Goal: Task Accomplishment & Management: Manage account settings

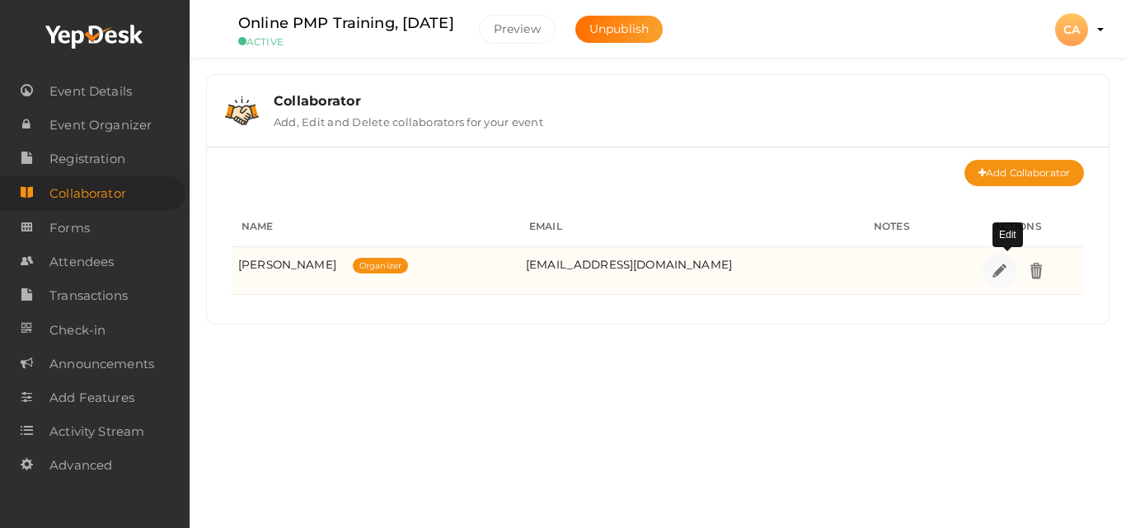
click at [995, 273] on link at bounding box center [1000, 271] width 34 height 34
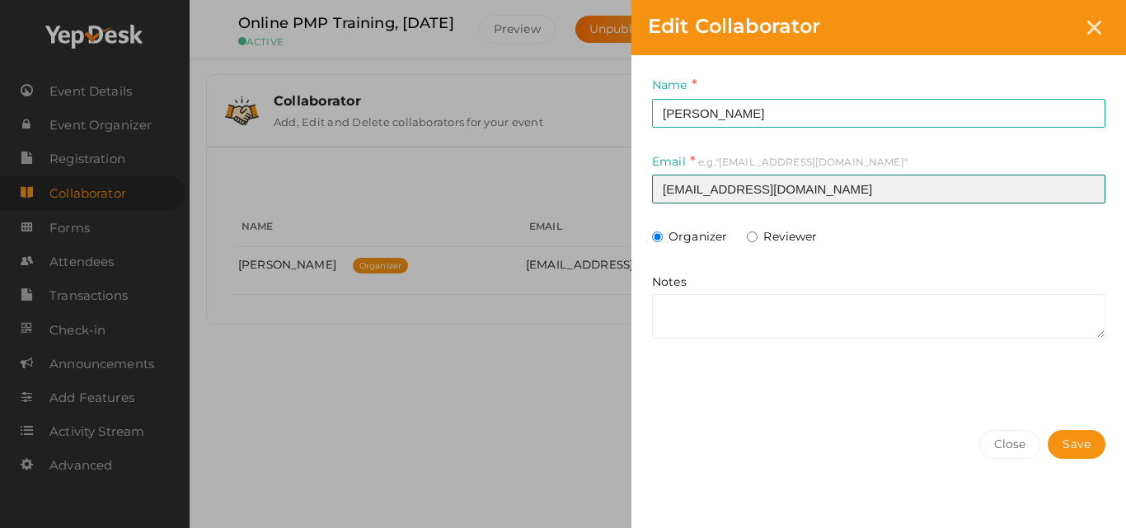
click at [788, 181] on input "avp-professionaldevelopment@pmikerala.org" at bounding box center [878, 189] width 453 height 29
type input "vp-professionaldevelopment@pmikerala.org"
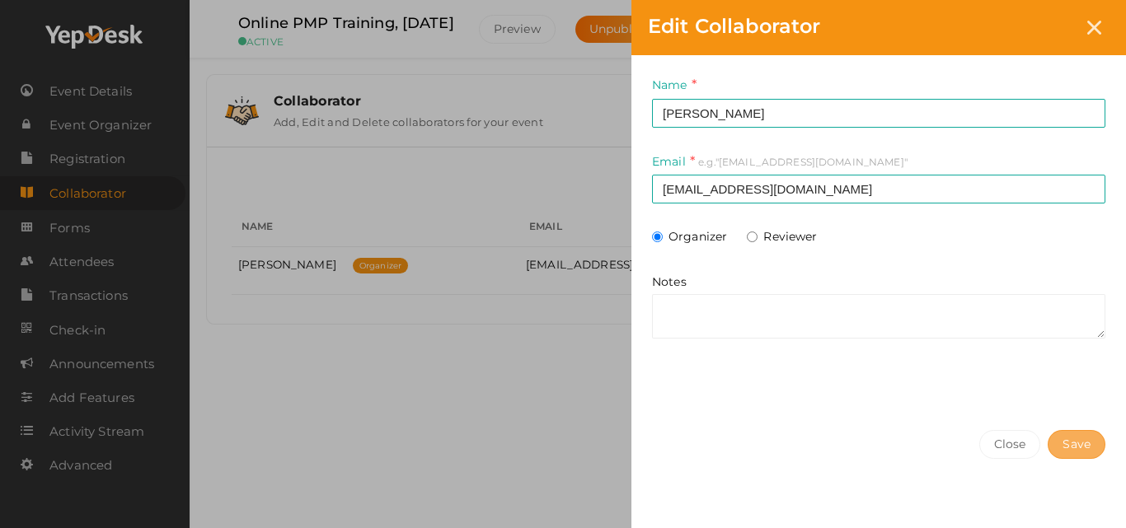
click at [1075, 436] on span "Save" at bounding box center [1077, 444] width 28 height 17
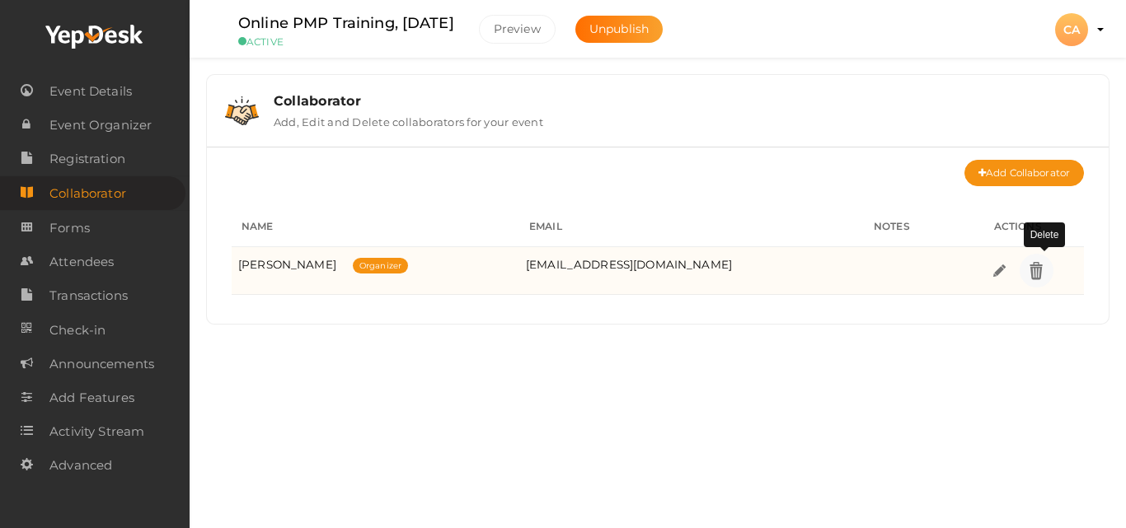
click at [1046, 270] on img at bounding box center [1036, 270] width 19 height 19
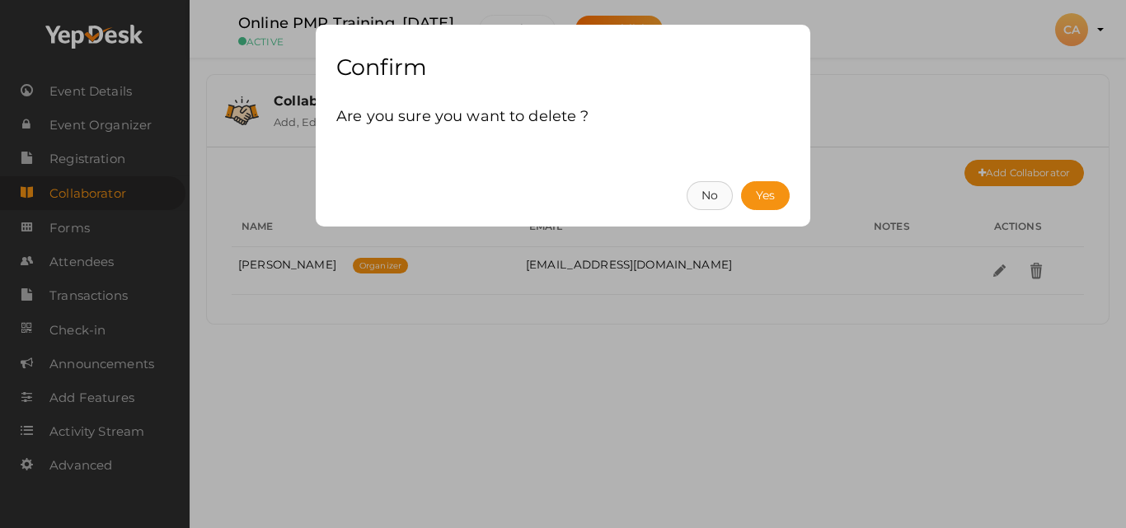
click at [695, 192] on button "No" at bounding box center [710, 195] width 46 height 29
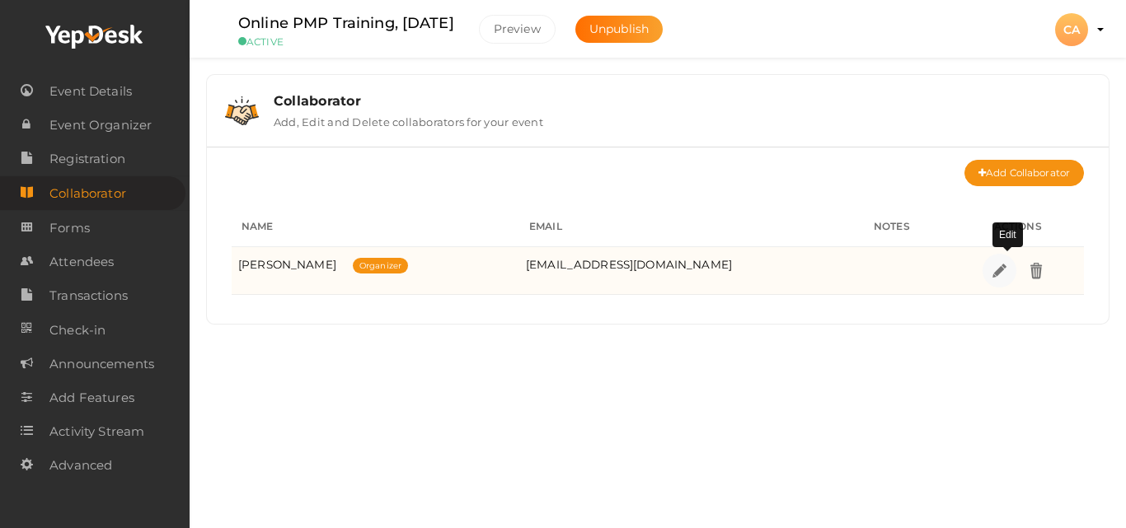
click at [999, 266] on img at bounding box center [999, 270] width 19 height 19
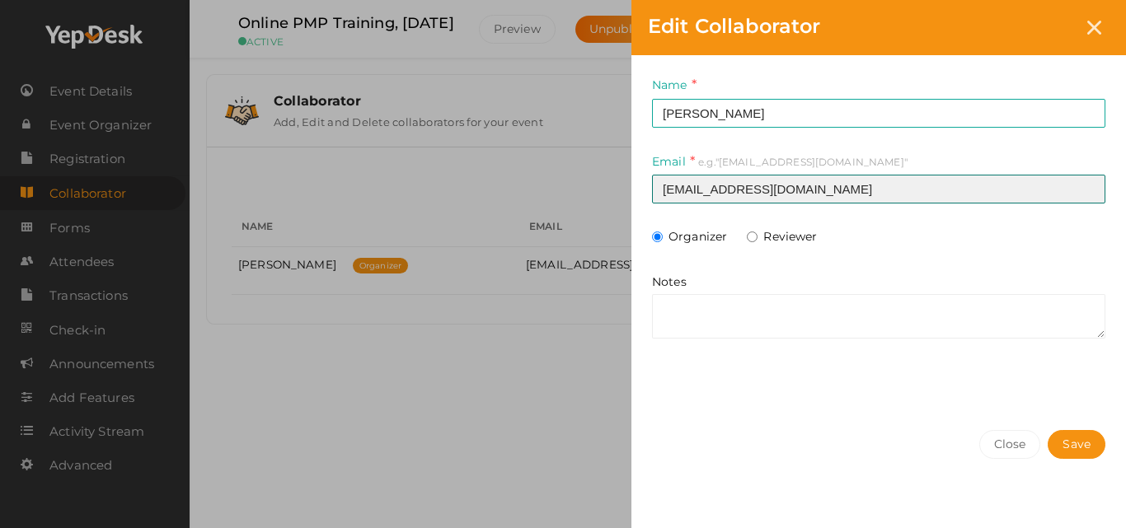
click at [930, 200] on input "avp-professionaldevelopment@pmikerala.org" at bounding box center [878, 189] width 453 height 29
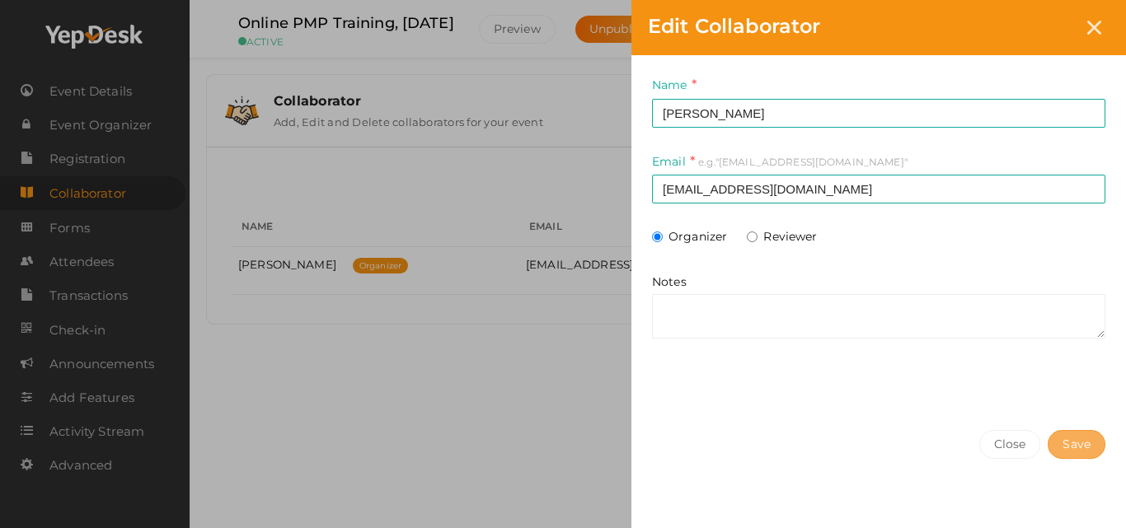
click at [1091, 449] on button "Save" at bounding box center [1077, 444] width 58 height 29
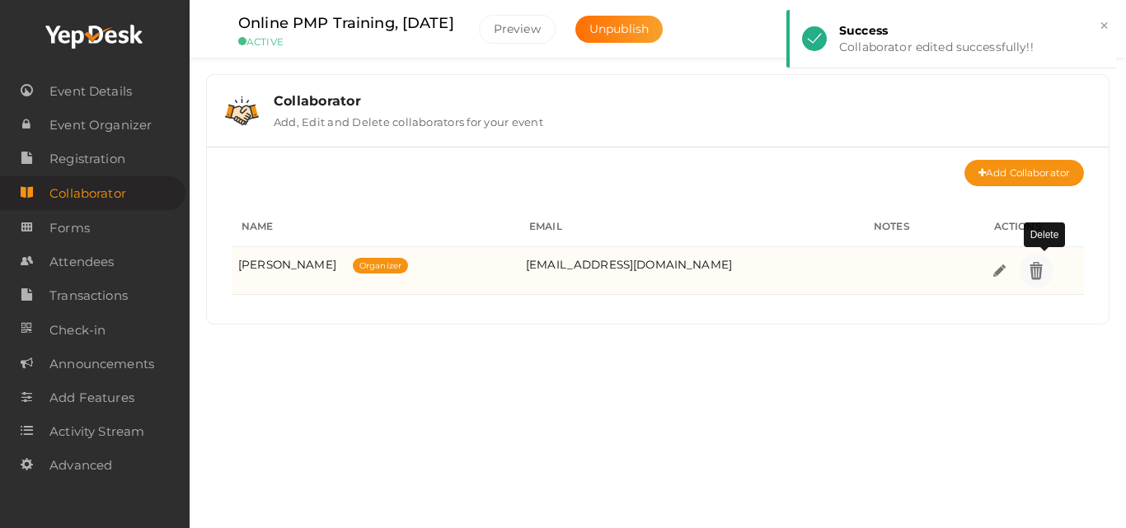
click at [1037, 282] on link at bounding box center [1037, 271] width 34 height 34
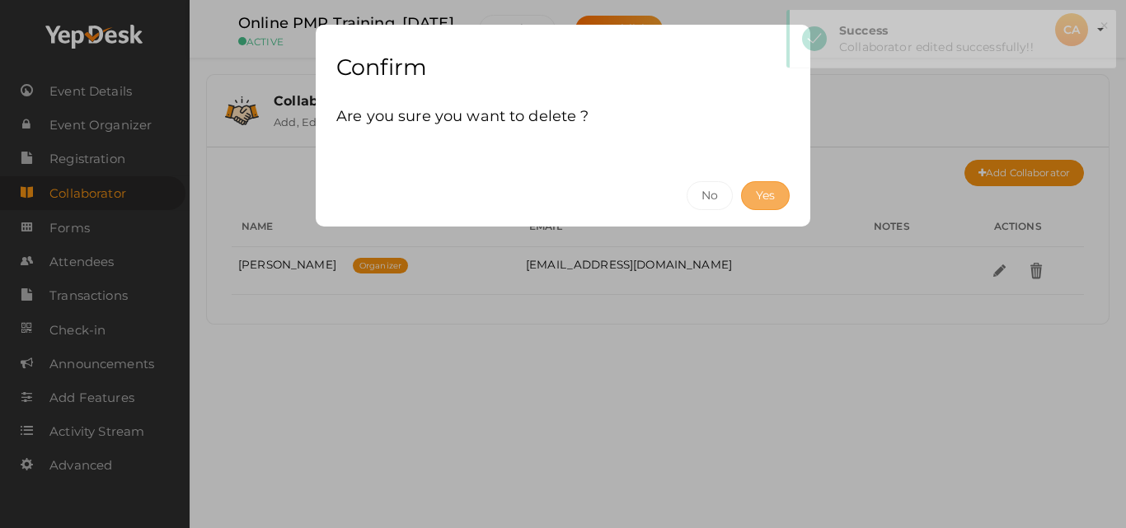
click at [760, 186] on button "Yes" at bounding box center [765, 195] width 49 height 29
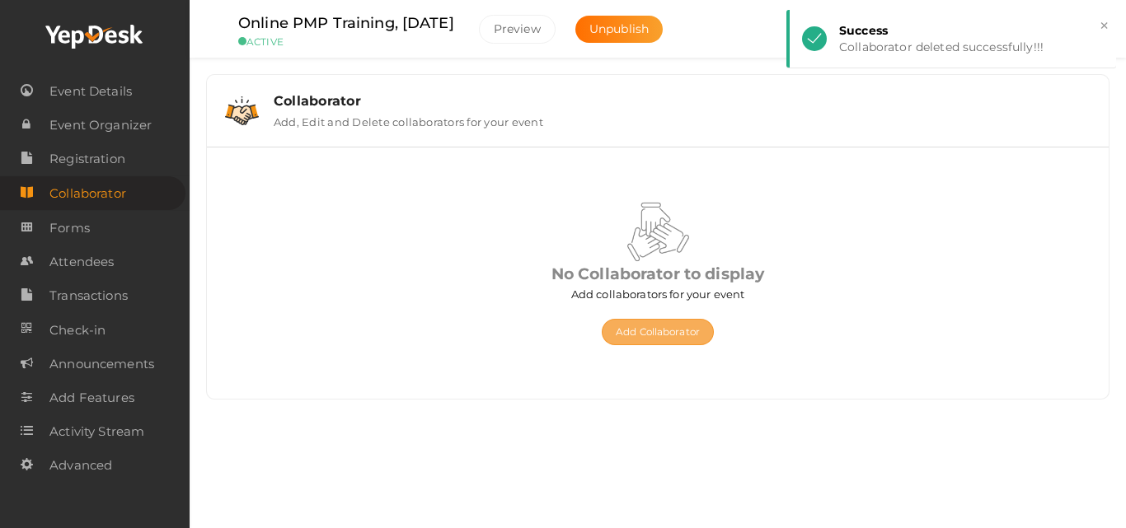
click at [656, 333] on button "Add Collaborator" at bounding box center [658, 332] width 112 height 26
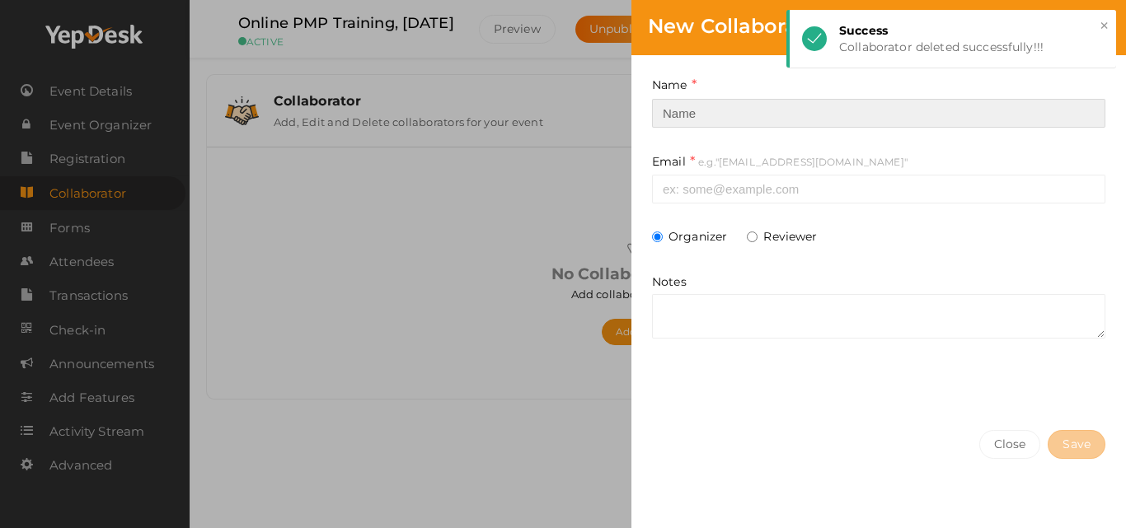
click at [749, 106] on input at bounding box center [878, 113] width 453 height 29
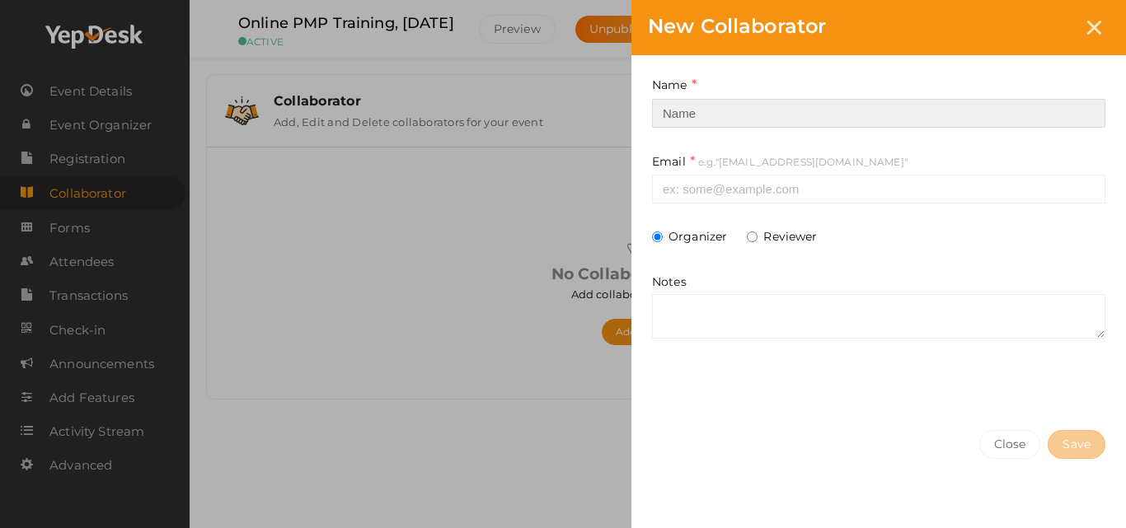
type input "Sindhya Sudeendran"
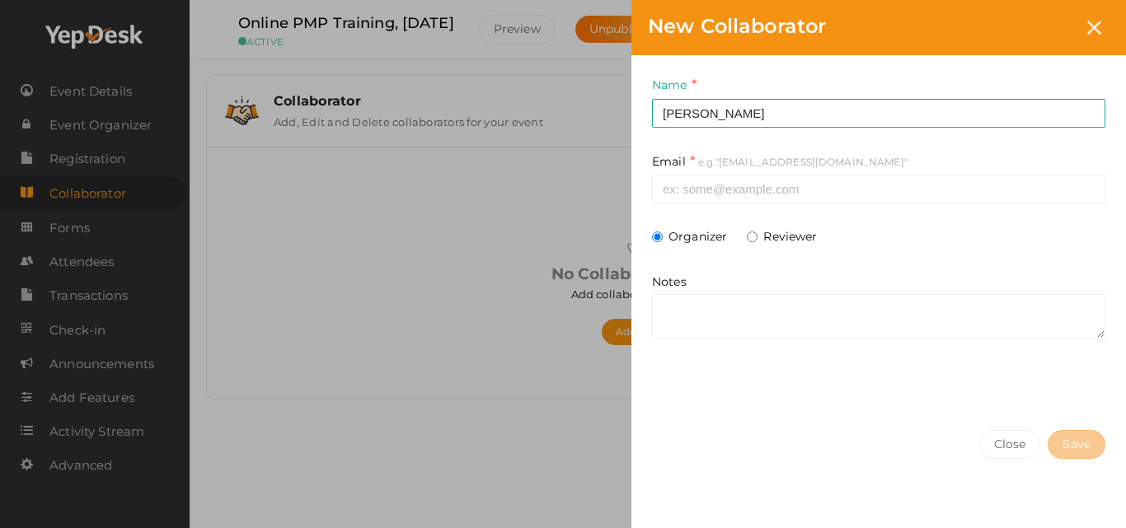
click at [713, 171] on div "Email e.g."some@example.com" This field is Required. Invalid email" at bounding box center [878, 179] width 453 height 52
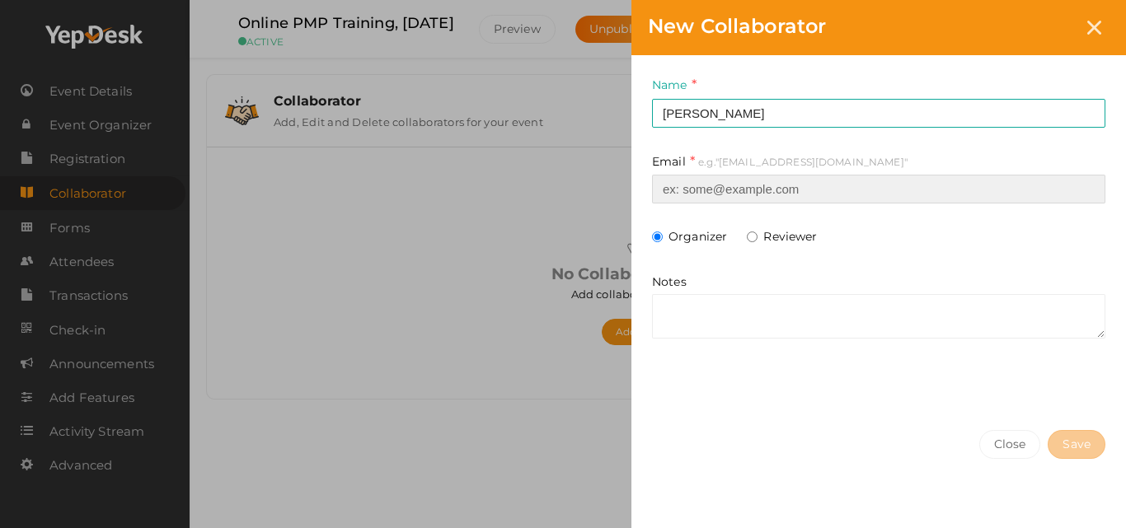
click at [709, 194] on input at bounding box center [878, 189] width 453 height 29
paste input "followup via whatsapp 06/10/2025"
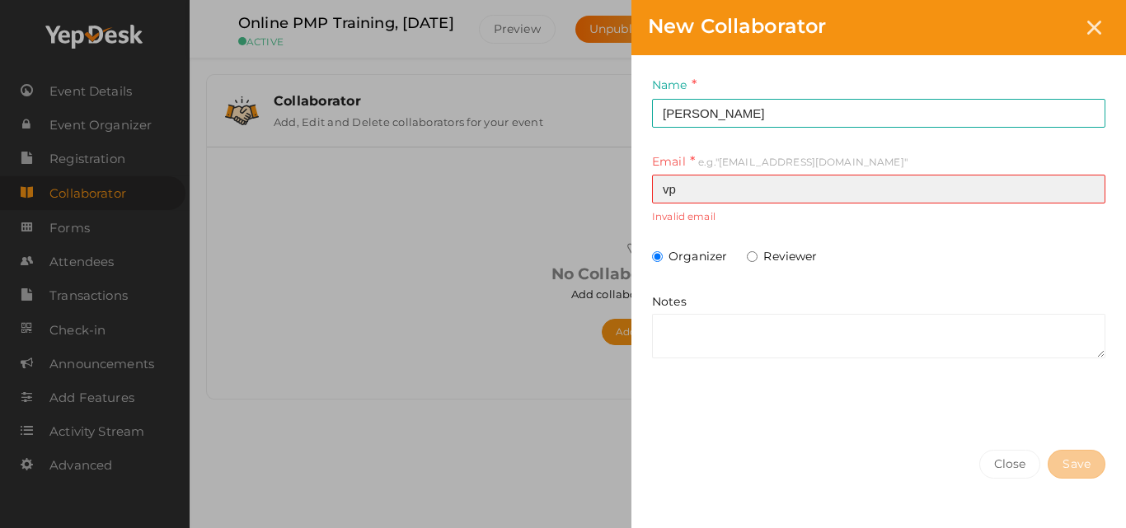
type input "vp-professionaldevelopment@pmikerala.org"
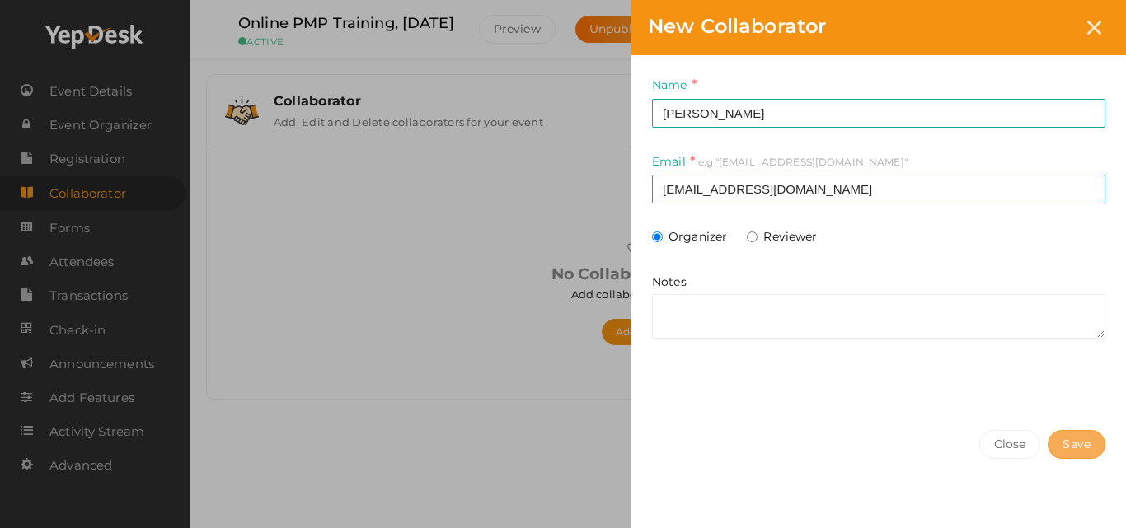
click at [1063, 442] on span "Save" at bounding box center [1077, 444] width 28 height 17
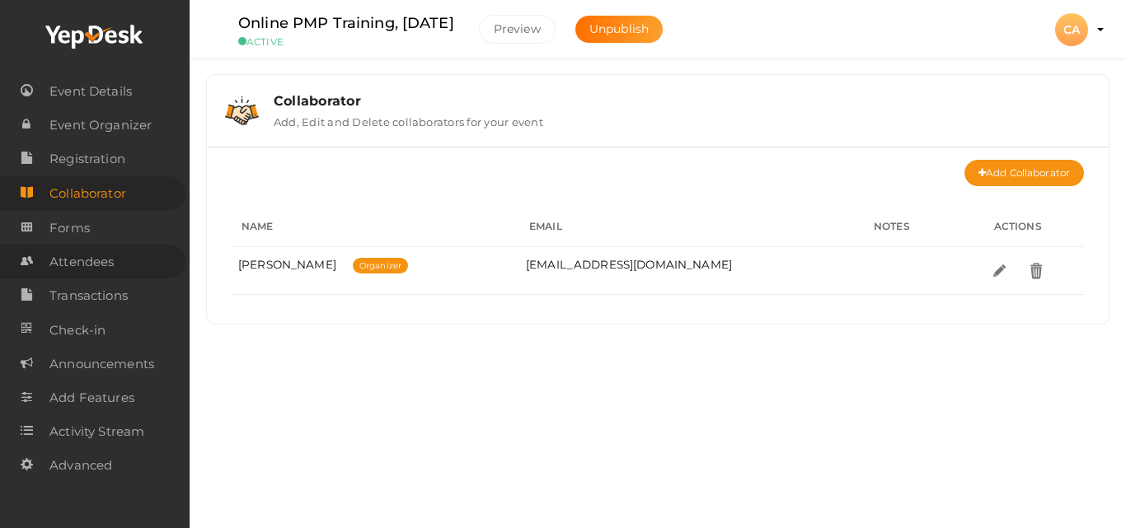
click at [111, 268] on span "Attendees" at bounding box center [81, 262] width 64 height 33
